Goal: Communication & Community: Share content

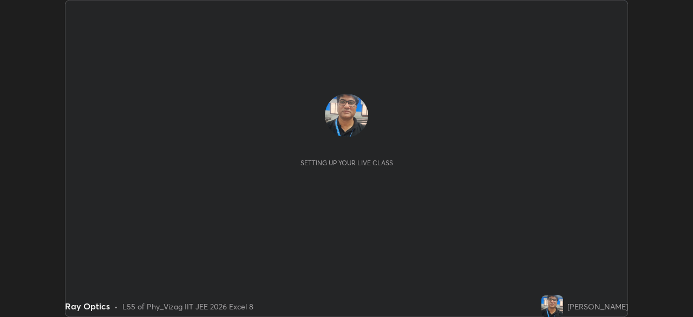
scroll to position [317, 692]
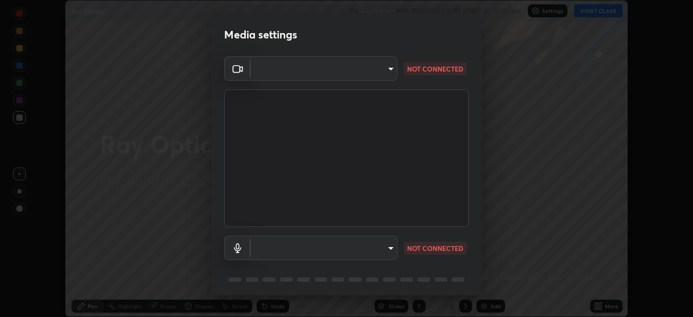
type input "cce9b67fa479fc088f071f13ccfce14e23d766b55a58e29726bfee3f33c1f2ec"
type input "649cca0d95ee6f2aa2e6b6501db67f55f82abbb4c393c1962fa41aa27a59b468"
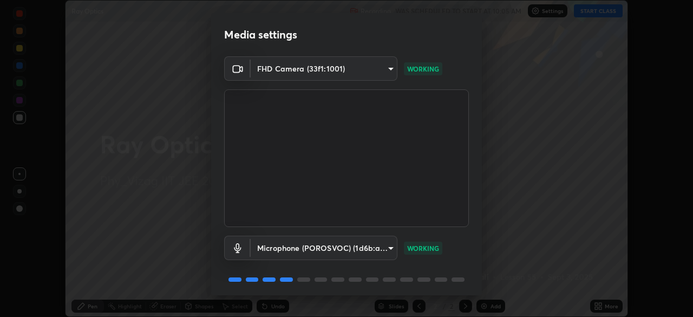
scroll to position [38, 0]
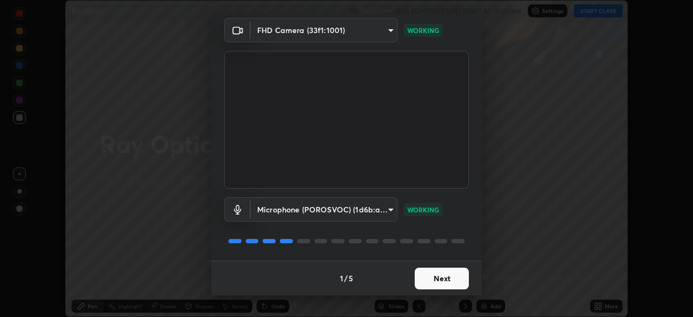
click at [432, 275] on button "Next" at bounding box center [441, 278] width 54 height 22
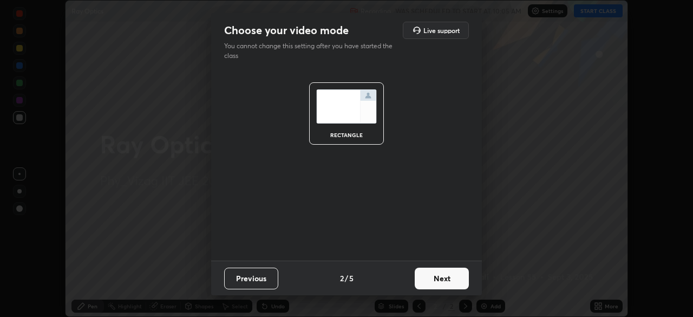
scroll to position [0, 0]
click at [435, 275] on button "Next" at bounding box center [441, 278] width 54 height 22
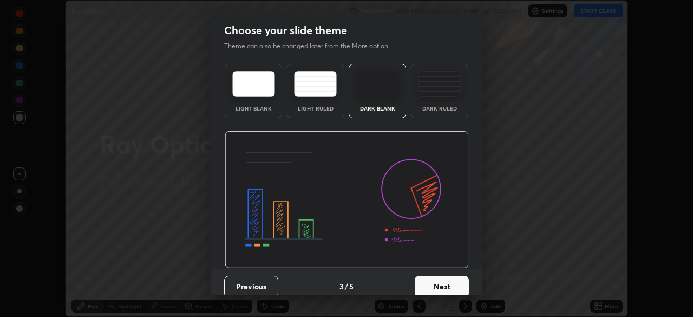
click at [436, 281] on button "Next" at bounding box center [441, 286] width 54 height 22
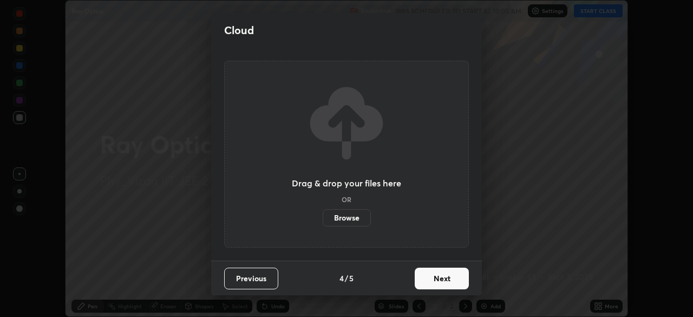
click at [433, 280] on button "Next" at bounding box center [441, 278] width 54 height 22
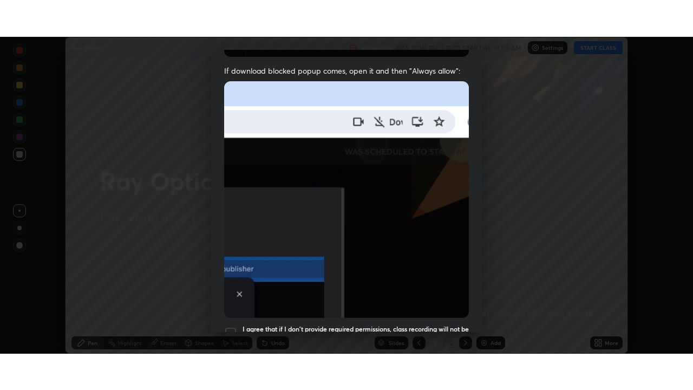
scroll to position [259, 0]
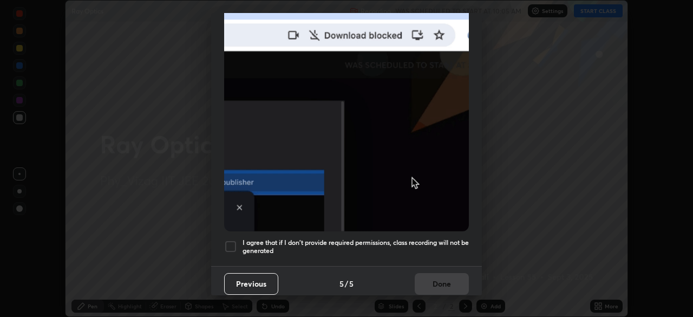
click at [234, 240] on div at bounding box center [230, 246] width 13 height 13
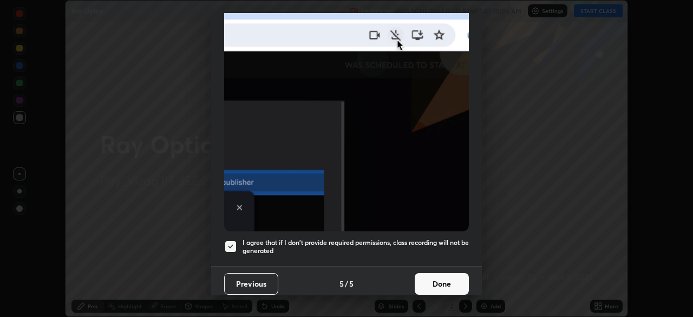
click at [431, 276] on button "Done" at bounding box center [441, 284] width 54 height 22
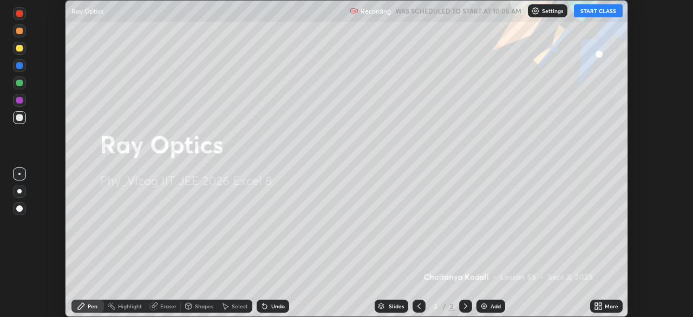
click at [594, 12] on button "START CLASS" at bounding box center [598, 10] width 49 height 13
click at [598, 304] on icon at bounding box center [599, 303] width 3 height 3
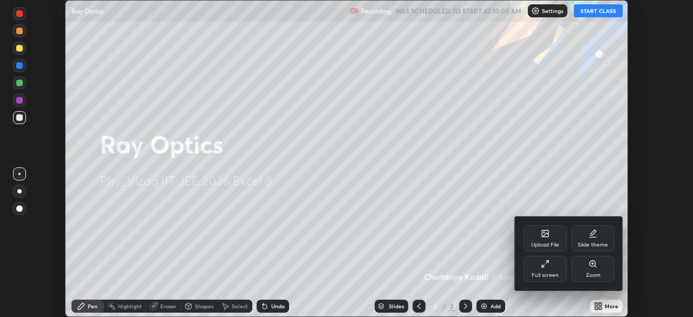
click at [550, 266] on div "Full screen" at bounding box center [544, 268] width 43 height 26
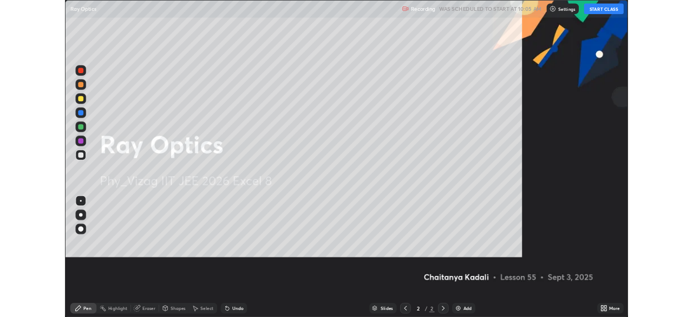
scroll to position [390, 693]
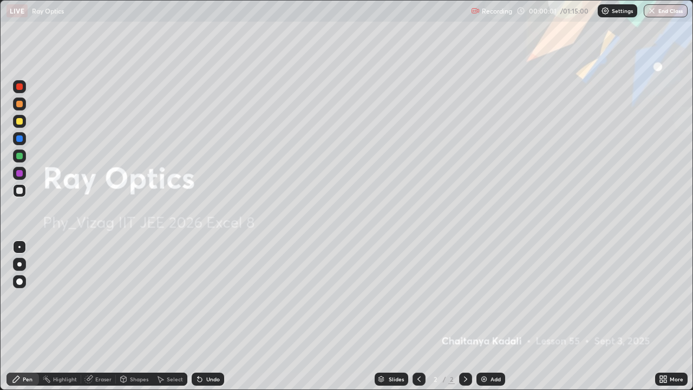
click at [491, 316] on div "Add" at bounding box center [495, 378] width 10 height 5
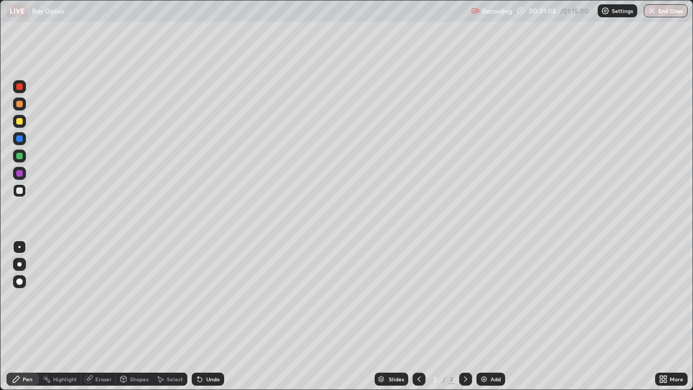
click at [19, 281] on div at bounding box center [19, 281] width 6 height 6
click at [207, 316] on div "Undo" at bounding box center [213, 378] width 14 height 5
click at [208, 316] on div "Undo" at bounding box center [213, 378] width 14 height 5
click at [490, 316] on div "Add" at bounding box center [495, 378] width 10 height 5
click at [211, 316] on div "Undo" at bounding box center [213, 378] width 14 height 5
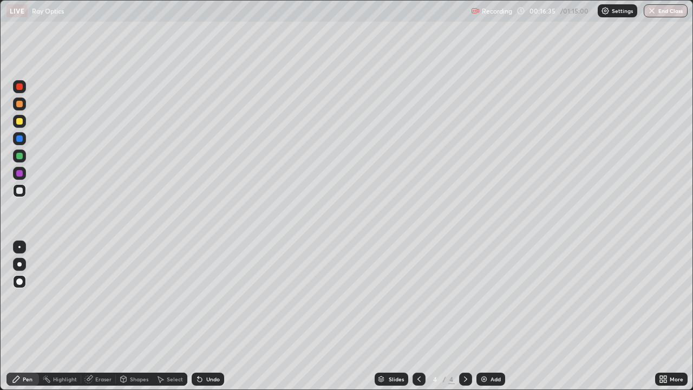
click at [206, 316] on div "Undo" at bounding box center [213, 378] width 14 height 5
click at [218, 316] on div "Undo" at bounding box center [213, 378] width 14 height 5
click at [102, 316] on div "Eraser" at bounding box center [103, 378] width 16 height 5
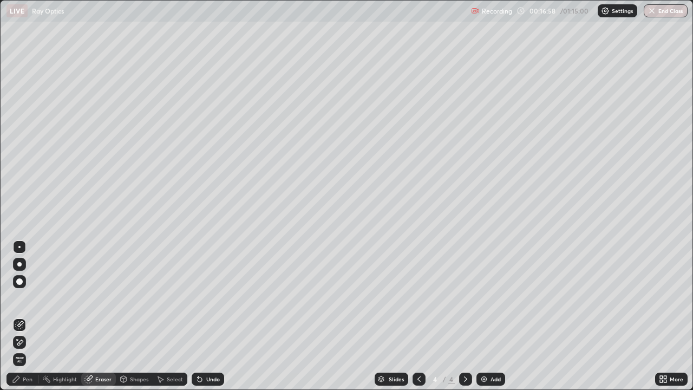
click at [28, 316] on div "Pen" at bounding box center [28, 378] width 10 height 5
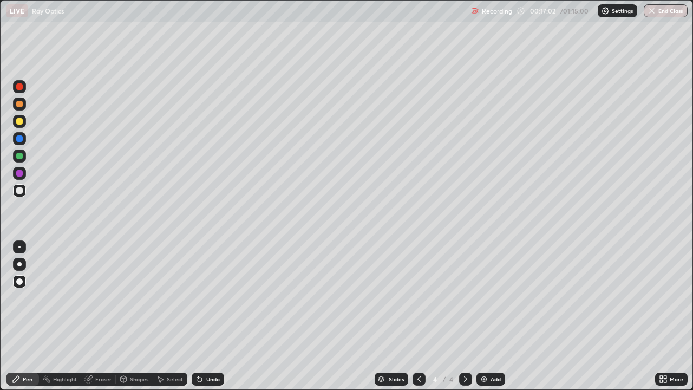
click at [206, 316] on div "Undo" at bounding box center [213, 378] width 14 height 5
click at [208, 316] on div "Undo" at bounding box center [213, 378] width 14 height 5
click at [212, 316] on div "Undo" at bounding box center [213, 378] width 14 height 5
click at [31, 316] on div "Pen" at bounding box center [28, 378] width 10 height 5
click at [415, 316] on icon at bounding box center [418, 378] width 9 height 9
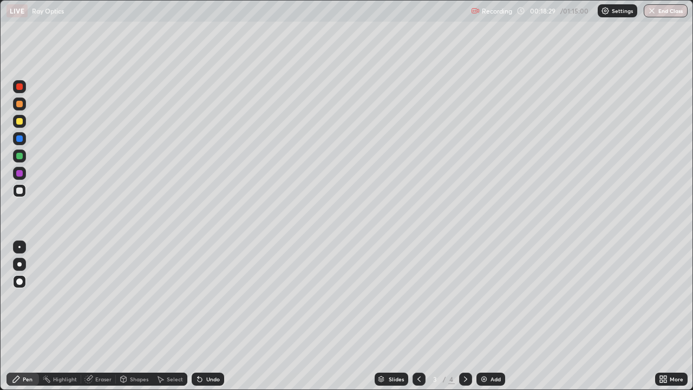
click at [464, 316] on icon at bounding box center [465, 378] width 9 height 9
click at [213, 316] on div "Undo" at bounding box center [213, 378] width 14 height 5
click at [214, 316] on div "Undo" at bounding box center [208, 378] width 32 height 13
click at [215, 316] on div "Undo" at bounding box center [213, 378] width 14 height 5
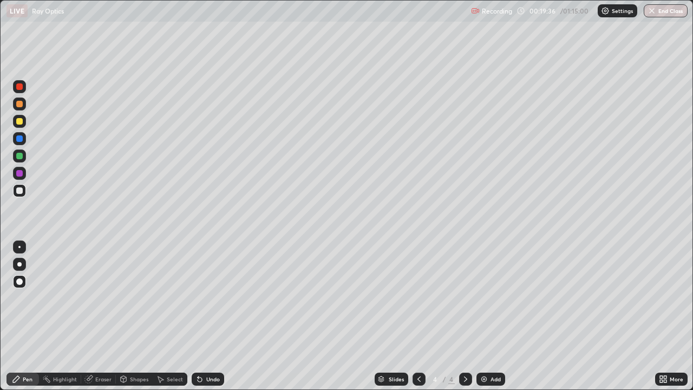
click at [215, 316] on div "Undo" at bounding box center [208, 378] width 32 height 13
click at [215, 316] on div "Undo" at bounding box center [213, 378] width 14 height 5
click at [206, 316] on div "Undo" at bounding box center [213, 378] width 14 height 5
click at [210, 316] on div "Undo" at bounding box center [213, 378] width 14 height 5
click at [214, 316] on div "Undo" at bounding box center [213, 378] width 14 height 5
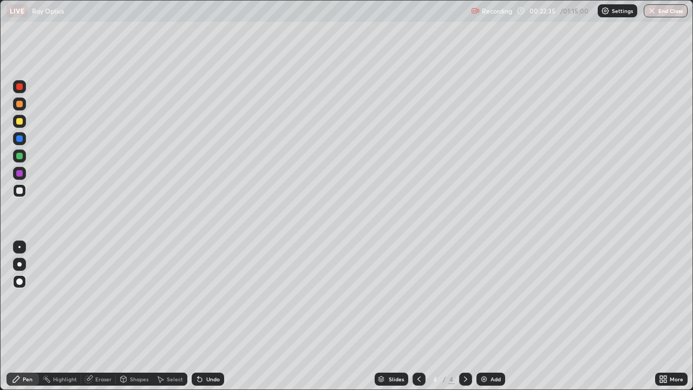
click at [215, 316] on div "Undo" at bounding box center [213, 378] width 14 height 5
click at [218, 316] on div "Undo" at bounding box center [213, 378] width 14 height 5
click at [219, 316] on div "Undo" at bounding box center [208, 378] width 32 height 13
click at [209, 316] on div "Undo" at bounding box center [213, 378] width 14 height 5
click at [105, 316] on div "Eraser" at bounding box center [103, 378] width 16 height 5
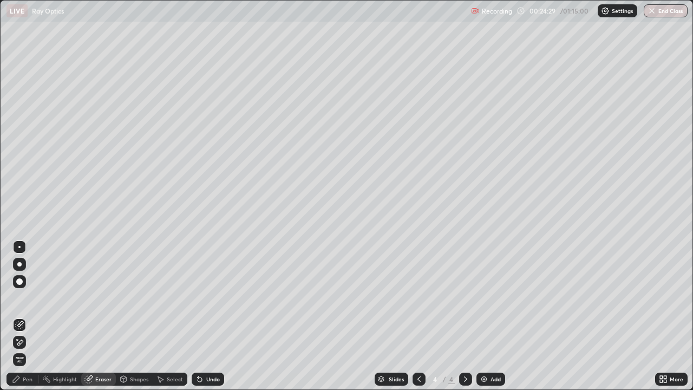
click at [32, 316] on div "Pen" at bounding box center [22, 378] width 32 height 13
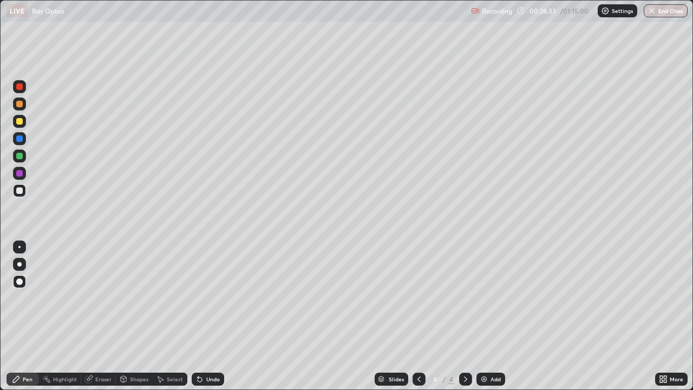
click at [492, 316] on div "Add" at bounding box center [490, 378] width 29 height 13
click at [20, 284] on div at bounding box center [19, 281] width 6 height 6
click at [98, 316] on div "Eraser" at bounding box center [103, 378] width 16 height 5
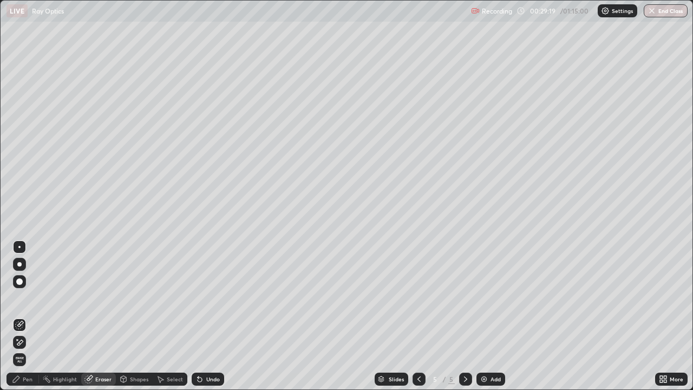
click at [103, 316] on div "Eraser" at bounding box center [103, 378] width 16 height 5
click at [28, 316] on div "Pen" at bounding box center [28, 378] width 10 height 5
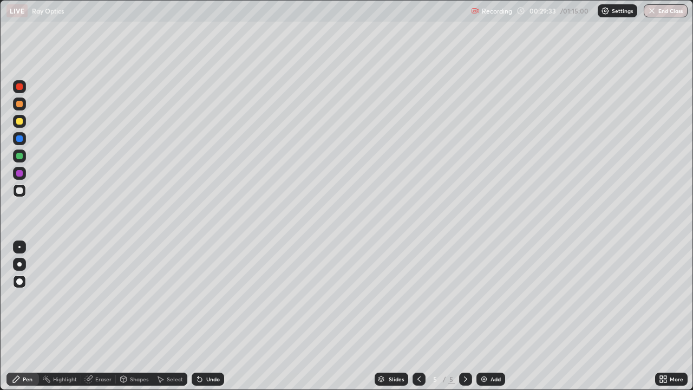
click at [101, 316] on div "Eraser" at bounding box center [103, 378] width 16 height 5
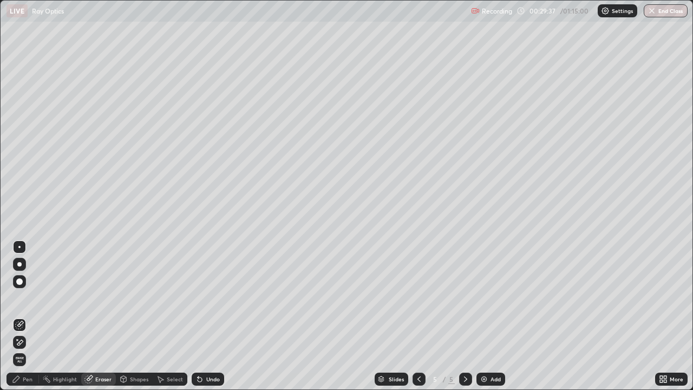
click at [28, 316] on div "Pen" at bounding box center [28, 378] width 10 height 5
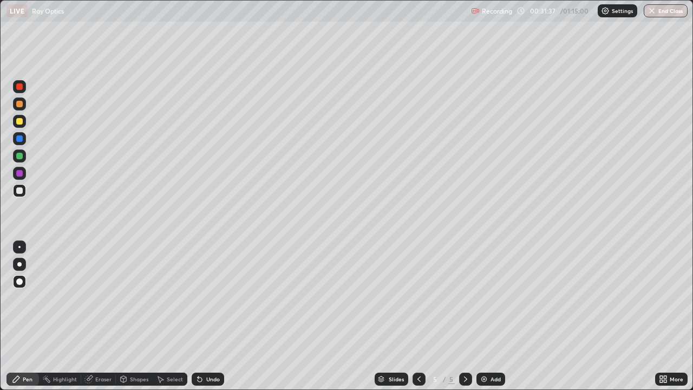
click at [103, 316] on div "Eraser" at bounding box center [103, 378] width 16 height 5
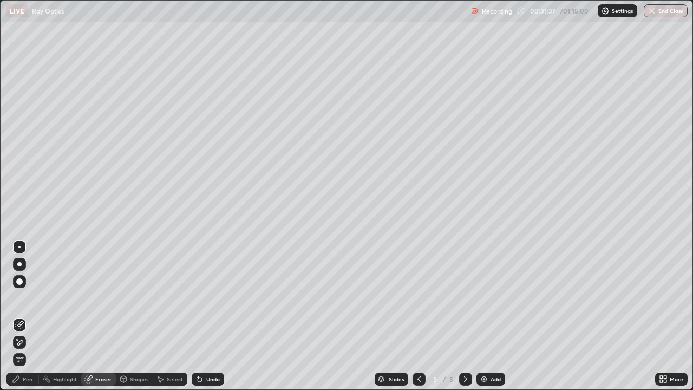
click at [105, 316] on div "Eraser" at bounding box center [103, 378] width 16 height 5
click at [34, 316] on div "Pen" at bounding box center [22, 378] width 32 height 13
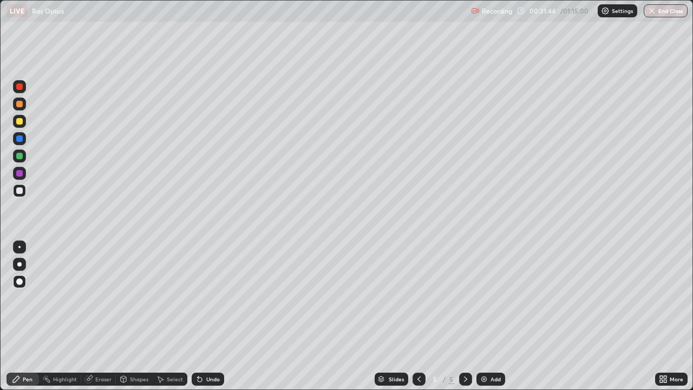
click at [102, 316] on div "Eraser" at bounding box center [103, 378] width 16 height 5
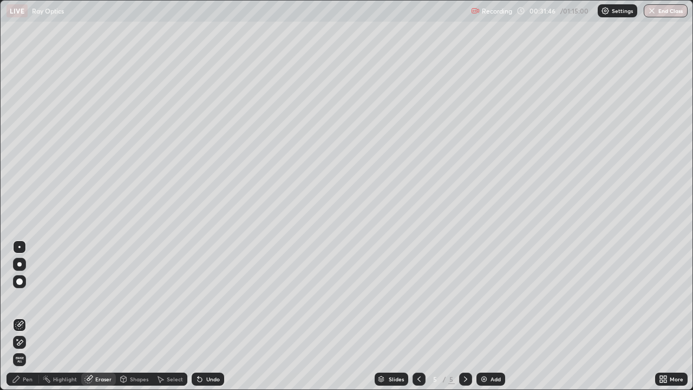
click at [27, 316] on div "Pen" at bounding box center [28, 378] width 10 height 5
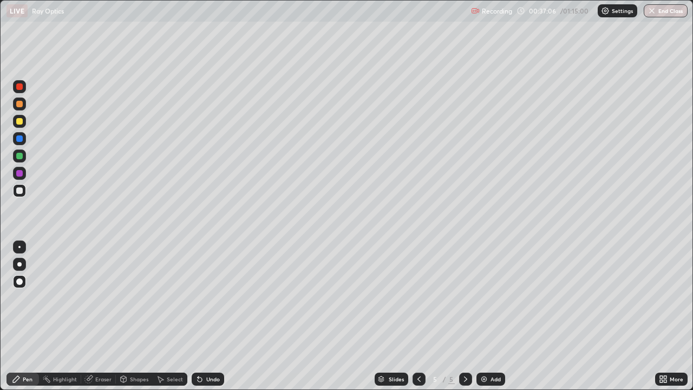
click at [106, 316] on div "Eraser" at bounding box center [103, 378] width 16 height 5
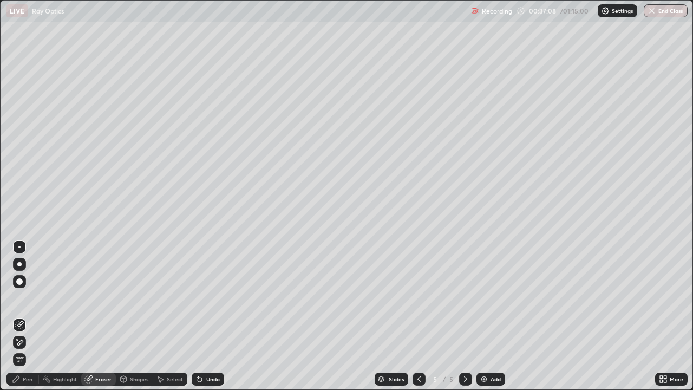
click at [31, 316] on div "Pen" at bounding box center [28, 378] width 10 height 5
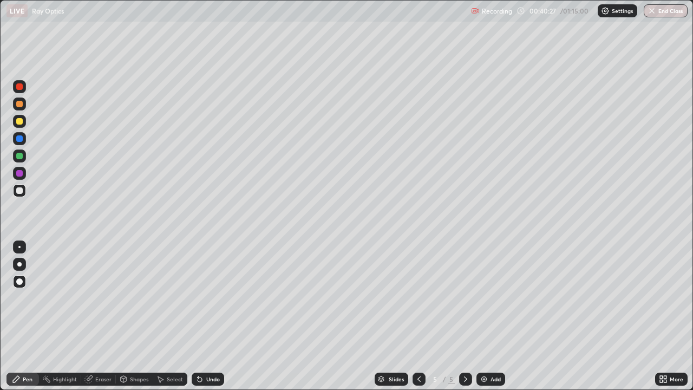
click at [417, 316] on icon at bounding box center [418, 378] width 3 height 5
click at [463, 316] on icon at bounding box center [465, 378] width 9 height 9
click at [209, 316] on div "Undo" at bounding box center [213, 378] width 14 height 5
click at [490, 316] on div "Add" at bounding box center [495, 378] width 10 height 5
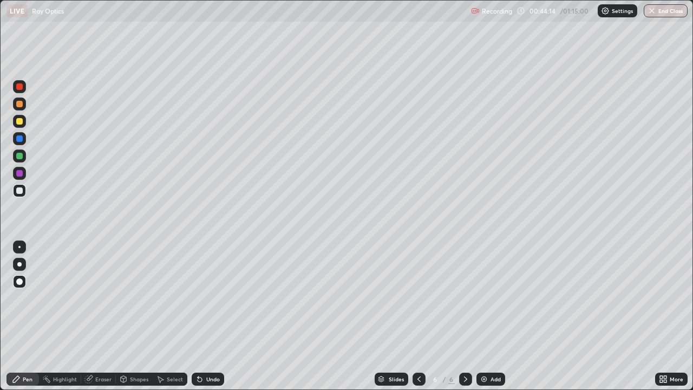
click at [418, 316] on icon at bounding box center [418, 378] width 9 height 9
click at [463, 316] on icon at bounding box center [465, 378] width 9 height 9
click at [417, 316] on icon at bounding box center [418, 378] width 3 height 5
click at [465, 316] on icon at bounding box center [465, 378] width 3 height 5
click at [492, 316] on div "Add" at bounding box center [495, 378] width 10 height 5
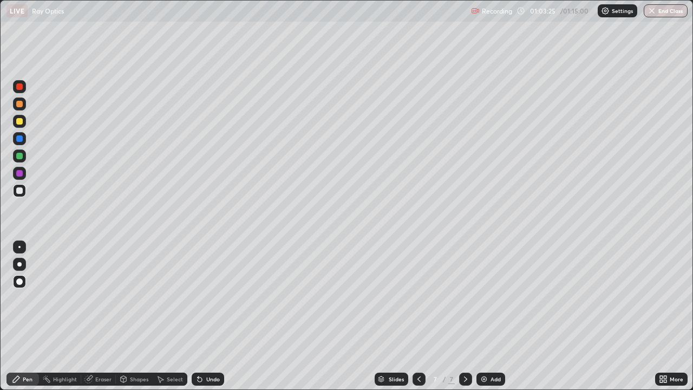
click at [417, 316] on icon at bounding box center [418, 378] width 9 height 9
click at [416, 316] on icon at bounding box center [418, 378] width 9 height 9
click at [417, 316] on icon at bounding box center [418, 378] width 9 height 9
click at [464, 316] on icon at bounding box center [465, 378] width 9 height 9
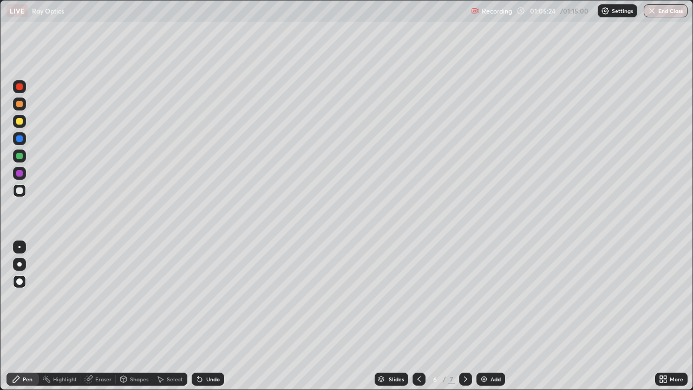
click at [464, 316] on icon at bounding box center [465, 378] width 9 height 9
click at [201, 316] on div "Undo" at bounding box center [208, 378] width 32 height 13
click at [419, 316] on icon at bounding box center [418, 378] width 9 height 9
click at [418, 316] on icon at bounding box center [418, 378] width 9 height 9
click at [417, 316] on div at bounding box center [418, 378] width 13 height 13
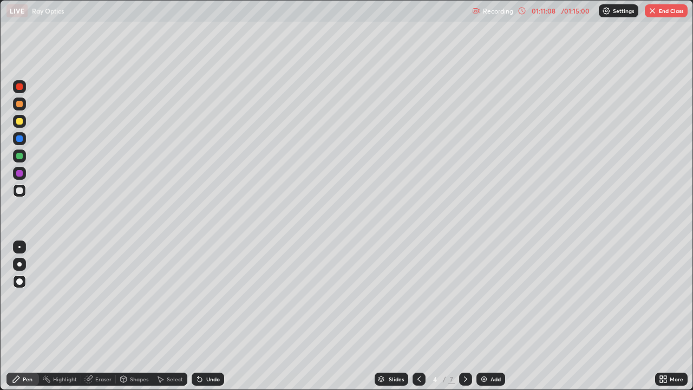
click at [660, 11] on button "End Class" at bounding box center [665, 10] width 43 height 13
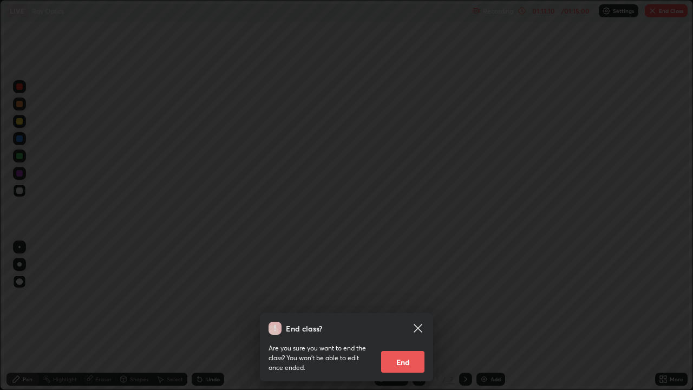
click at [402, 316] on button "End" at bounding box center [402, 362] width 43 height 22
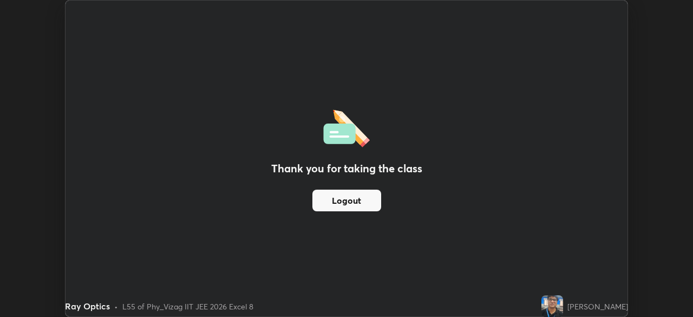
scroll to position [53793, 53417]
